Goal: Navigation & Orientation: Find specific page/section

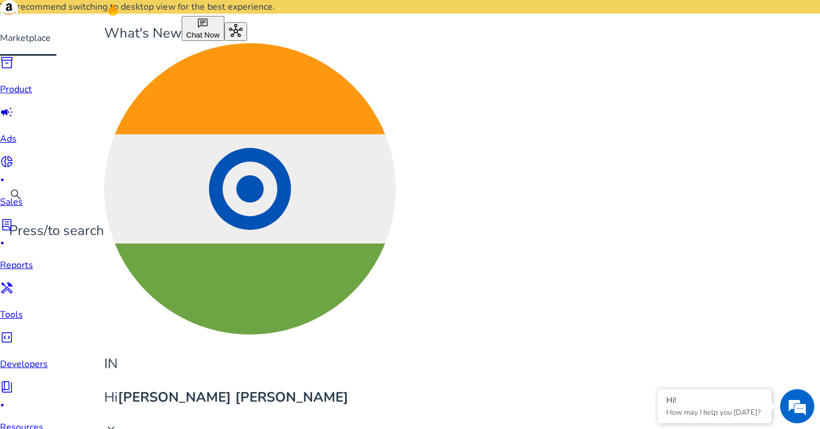
click at [253, 11] on mat-toolbar "search Press / to search What's New chat Chat Now hub IN Hi [PERSON_NAME] [PERS…" at bounding box center [410, 220] width 820 height 441
click at [283, 10] on mat-toolbar "search Press / to search What's New chat Chat Now hub IN Hi [PERSON_NAME] [PERS…" at bounding box center [410, 220] width 820 height 441
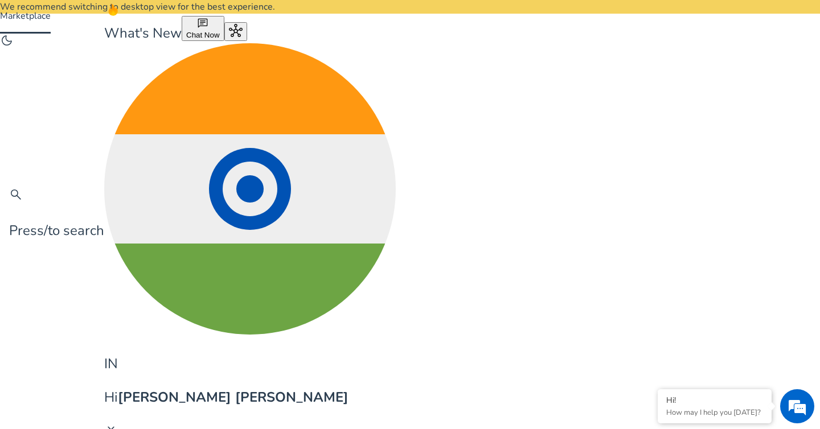
click at [378, 29] on mat-toolbar "search Press / to search What's New chat Chat Now hub IN Hi [PERSON_NAME] [PERS…" at bounding box center [410, 220] width 820 height 441
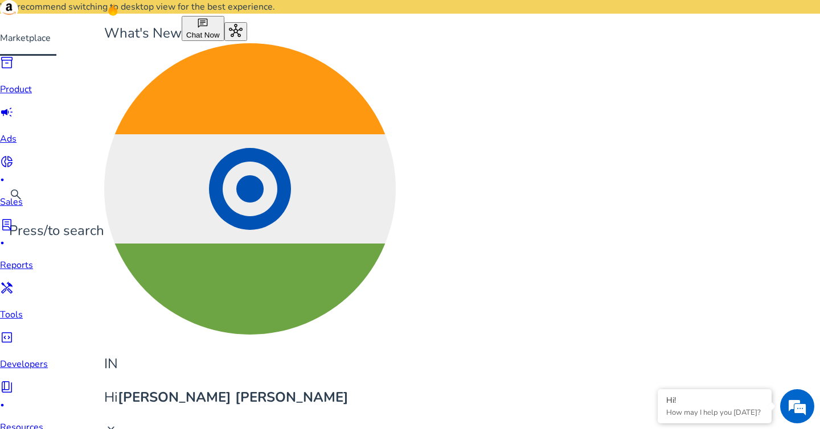
click at [376, 13] on mat-toolbar "search Press / to search What's New chat Chat Now hub IN Hi [PERSON_NAME] [PERS…" at bounding box center [410, 220] width 820 height 441
